Goal: Task Accomplishment & Management: Complete application form

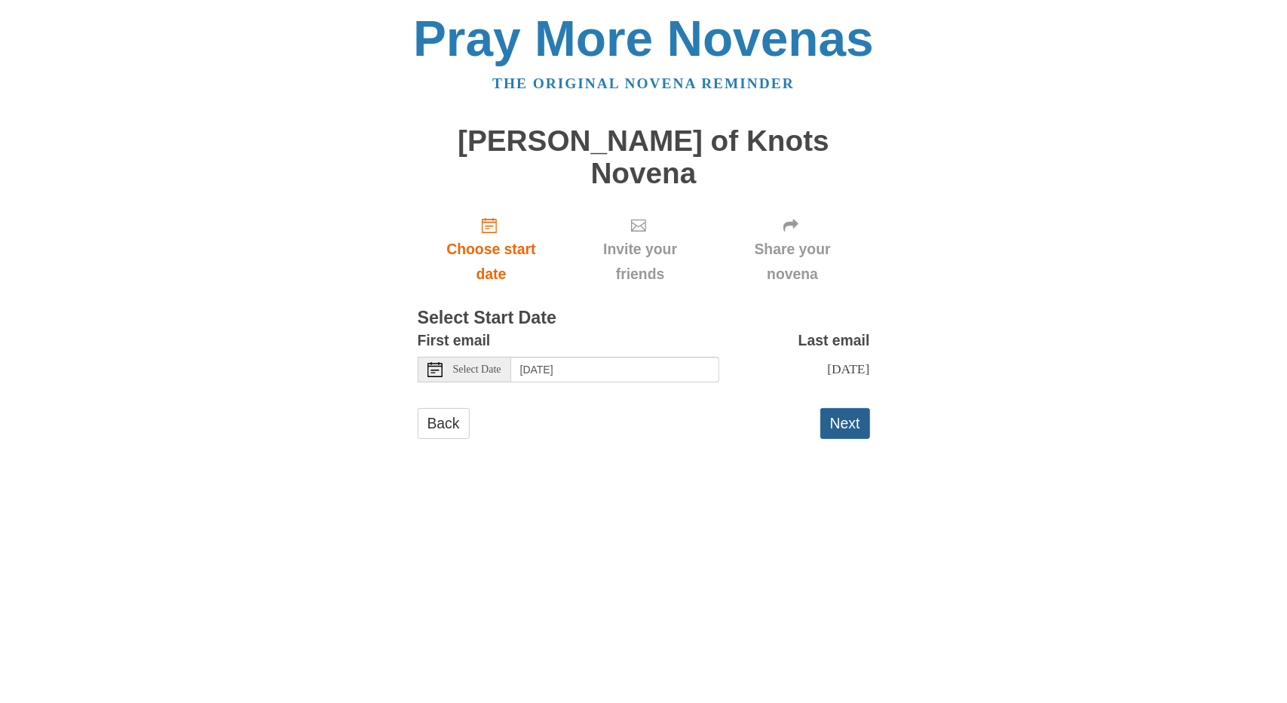
click at [844, 408] on button "Next" at bounding box center [845, 423] width 50 height 31
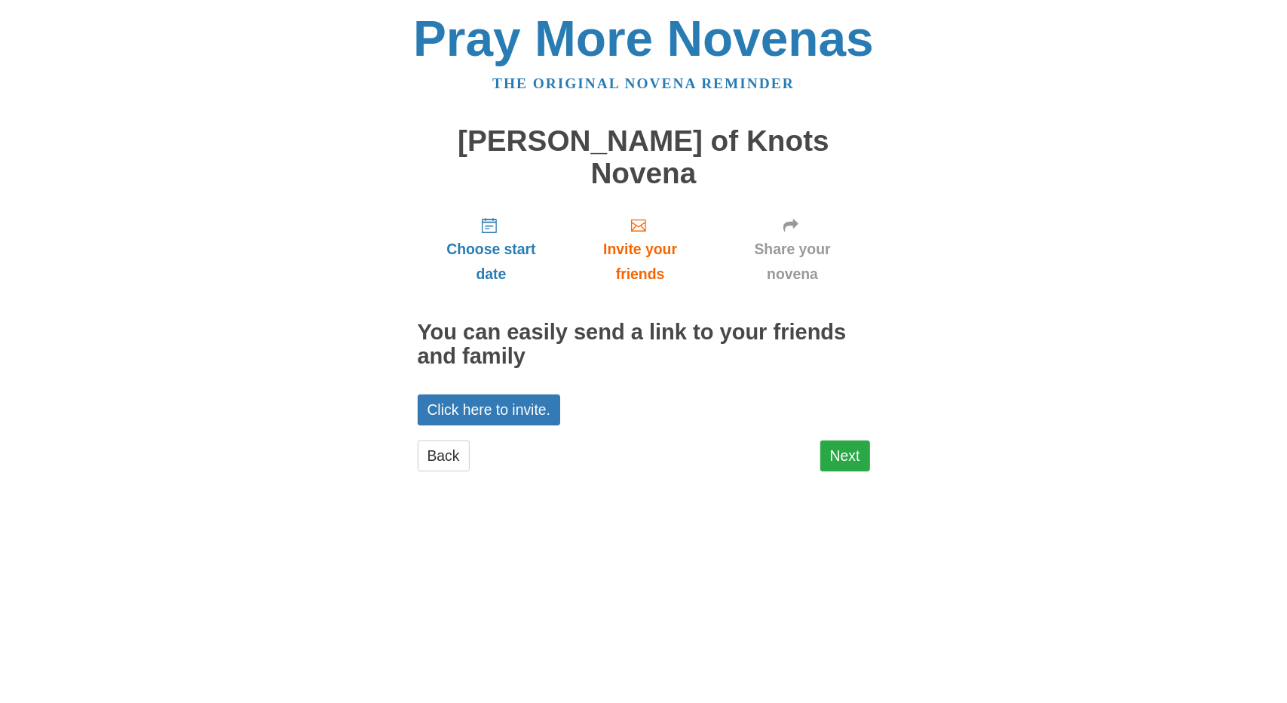
click at [867, 440] on link "Next" at bounding box center [845, 455] width 50 height 31
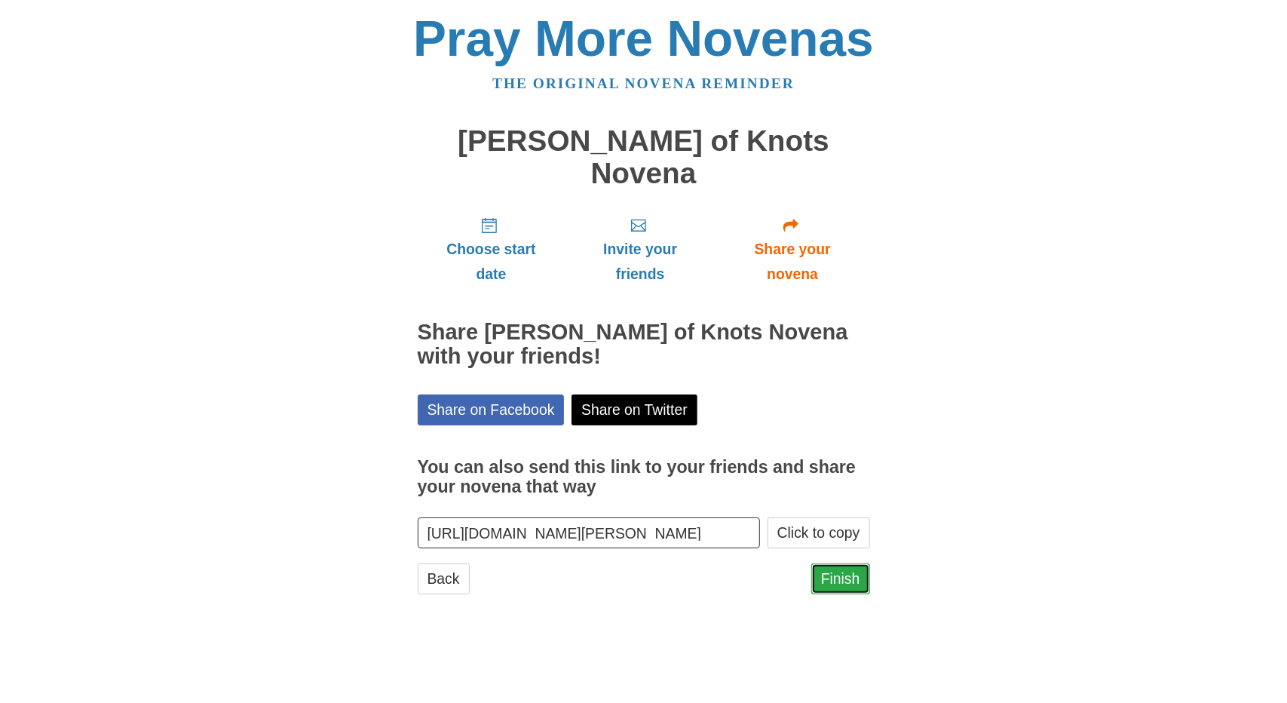
click at [841, 563] on link "Finish" at bounding box center [840, 578] width 59 height 31
